Goal: Task Accomplishment & Management: Use online tool/utility

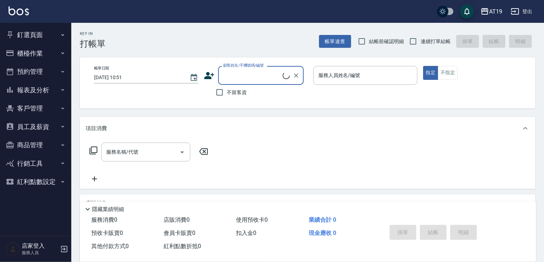
click at [24, 38] on button "釘選頁面" at bounding box center [36, 35] width 66 height 19
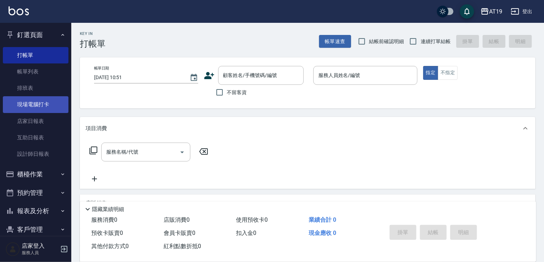
click at [36, 107] on link "現場電腦打卡" at bounding box center [36, 104] width 66 height 16
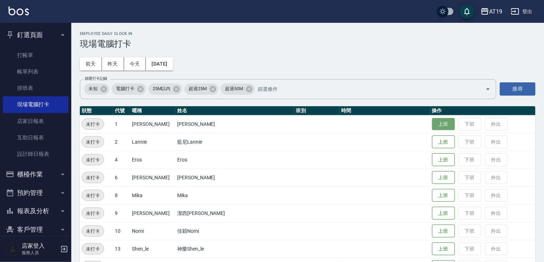
click at [432, 123] on button "上班" at bounding box center [443, 124] width 23 height 12
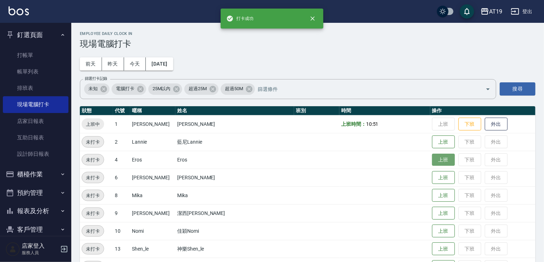
click at [432, 162] on button "上班" at bounding box center [443, 160] width 23 height 12
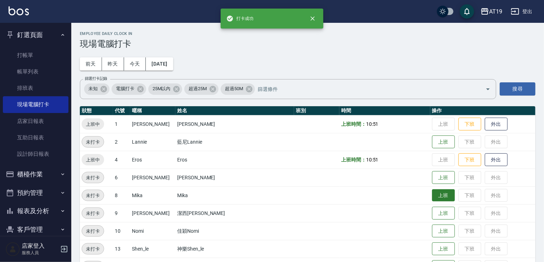
click at [432, 198] on button "上班" at bounding box center [443, 195] width 23 height 12
click at [432, 215] on button "上班" at bounding box center [443, 213] width 23 height 12
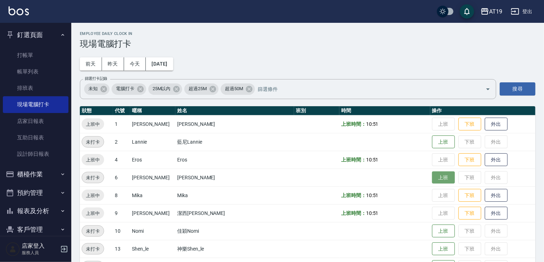
click at [432, 172] on button "上班" at bounding box center [443, 177] width 23 height 12
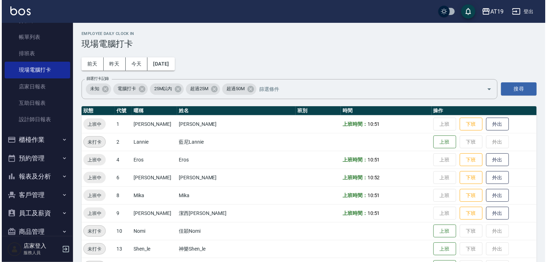
scroll to position [84, 0]
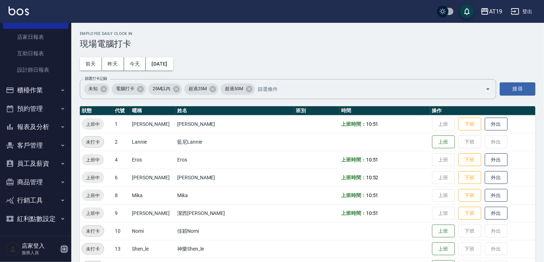
click at [62, 249] on icon "button" at bounding box center [64, 249] width 6 height 6
